Goal: Transaction & Acquisition: Purchase product/service

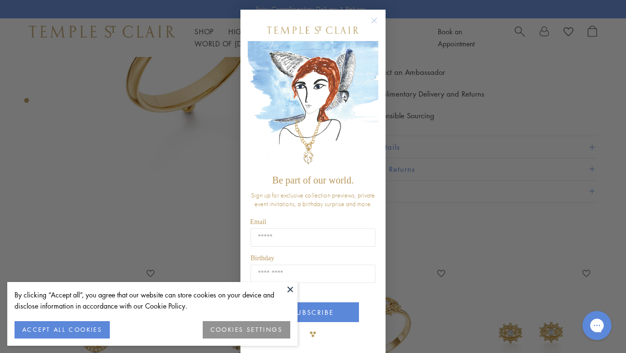
scroll to position [228, 0]
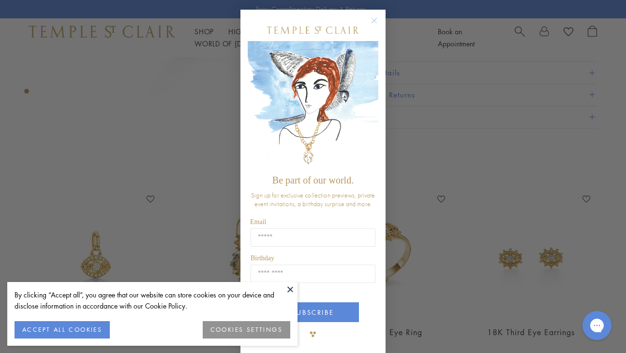
click at [372, 23] on icon "Close dialog" at bounding box center [374, 20] width 5 height 5
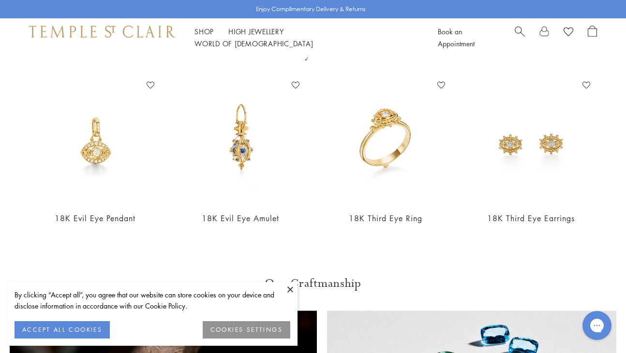
scroll to position [353, 0]
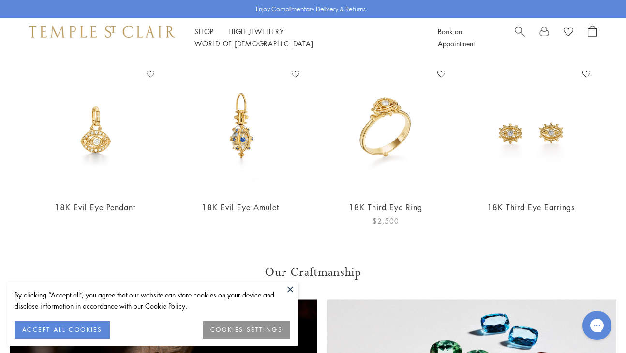
click at [396, 138] on img at bounding box center [386, 130] width 126 height 126
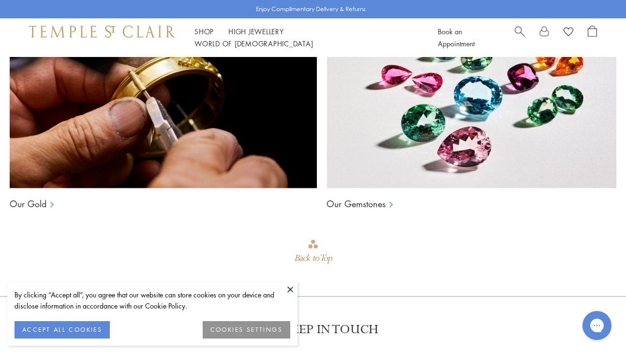
scroll to position [666, 0]
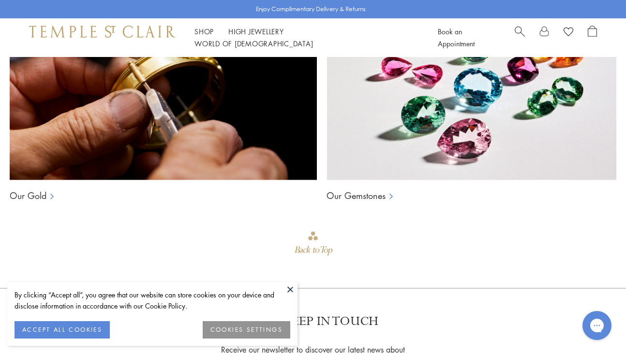
click at [132, 104] on img at bounding box center [163, 83] width 307 height 193
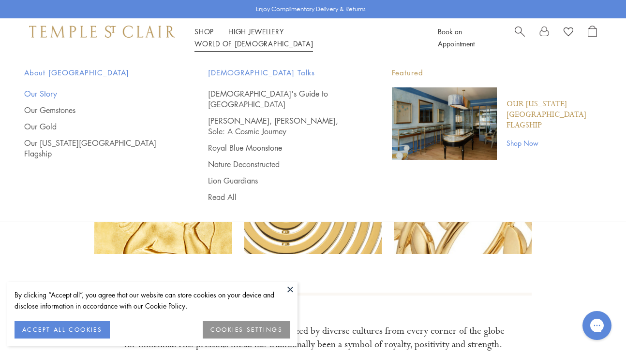
click at [45, 89] on link "Our Story" at bounding box center [96, 93] width 145 height 11
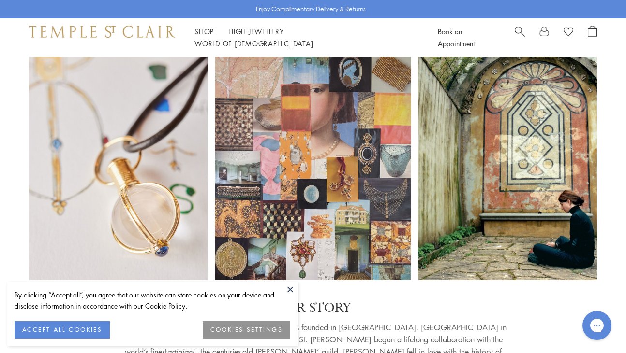
click at [290, 289] on button at bounding box center [290, 289] width 15 height 15
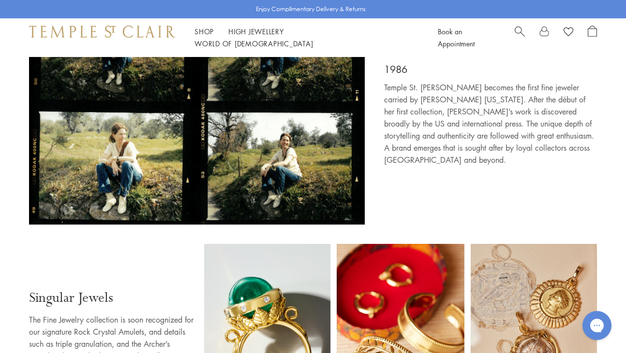
scroll to position [463, 0]
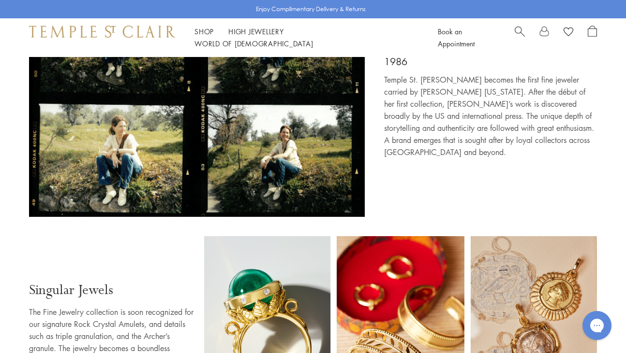
click at [281, 113] on img at bounding box center [197, 99] width 336 height 245
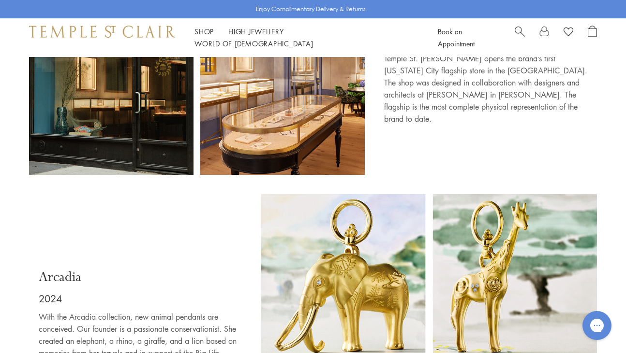
scroll to position [5288, 0]
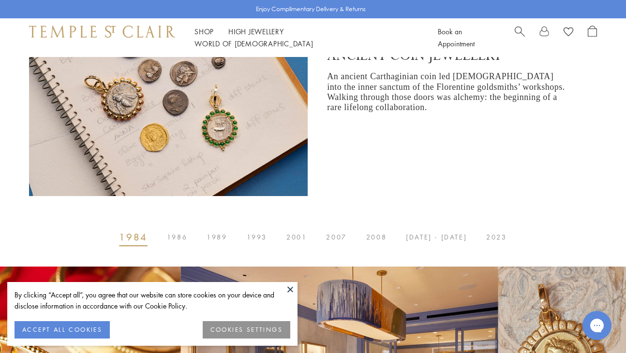
scroll to position [333, 0]
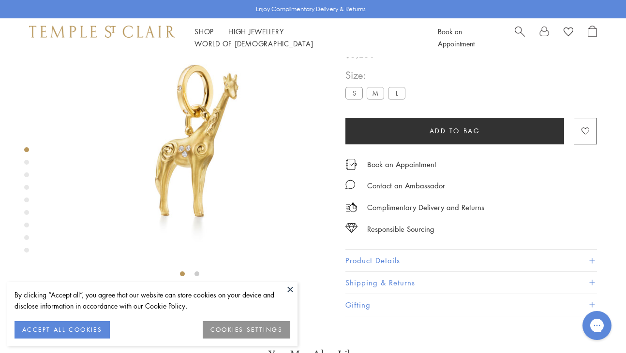
click at [375, 102] on ul "S M L" at bounding box center [377, 94] width 64 height 15
click at [375, 99] on label "M" at bounding box center [375, 93] width 17 height 12
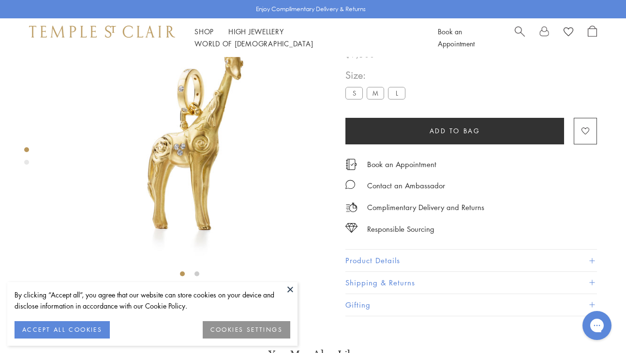
click at [400, 99] on label "L" at bounding box center [396, 93] width 17 height 12
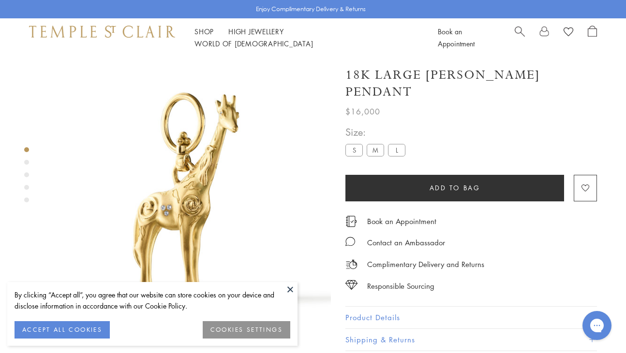
click at [354, 149] on label "S" at bounding box center [353, 150] width 17 height 12
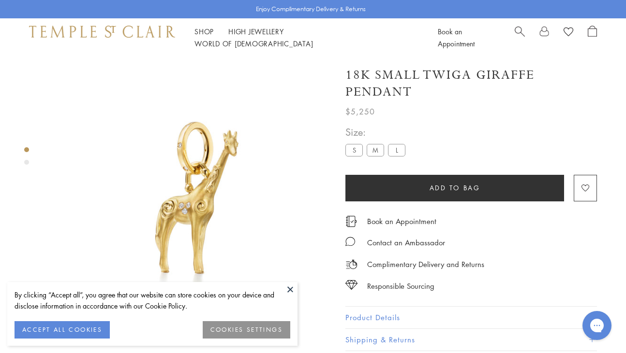
scroll to position [57, 0]
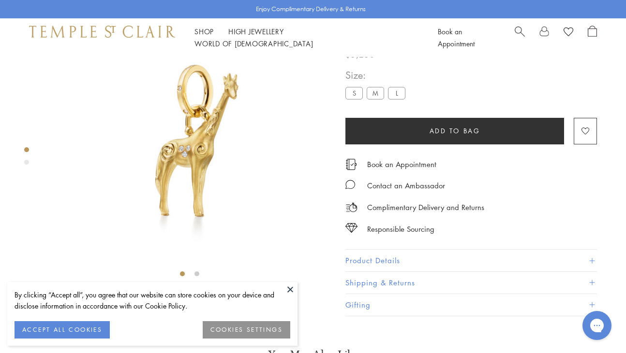
click at [375, 99] on label "M" at bounding box center [375, 93] width 17 height 12
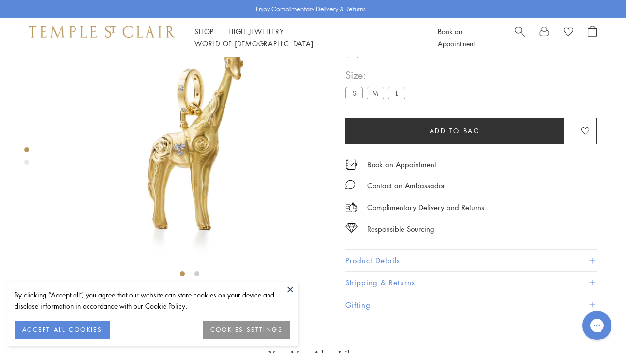
click at [393, 99] on label "L" at bounding box center [396, 93] width 17 height 12
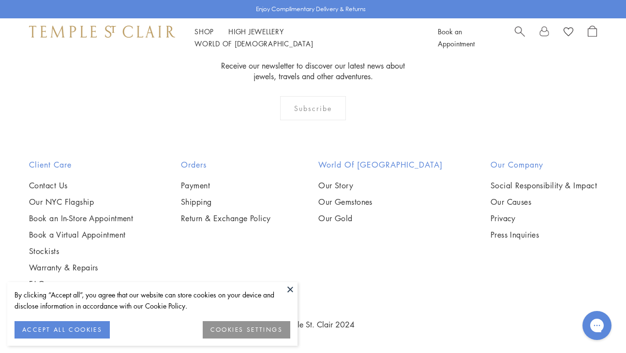
scroll to position [1576, 0]
